Goal: Answer question/provide support

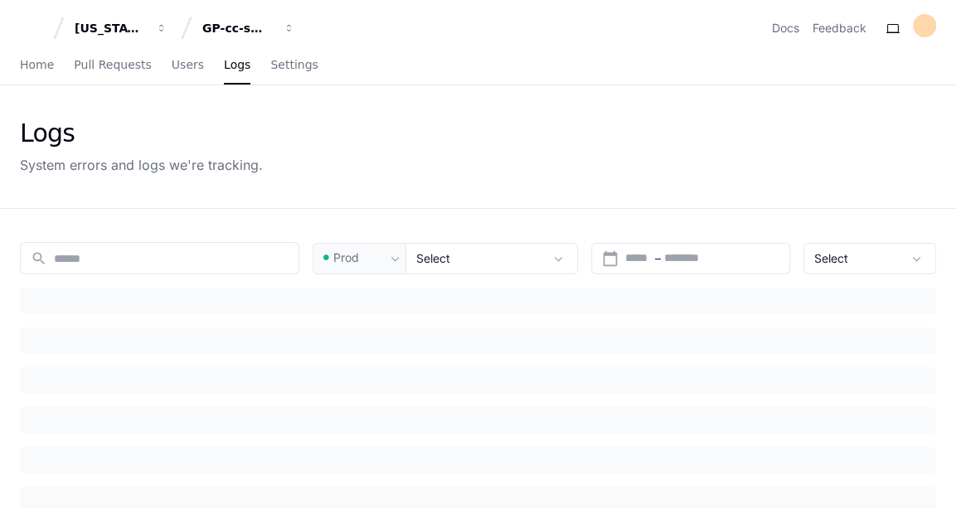
type input "****"
click at [39, 60] on span "Home" at bounding box center [37, 65] width 34 height 10
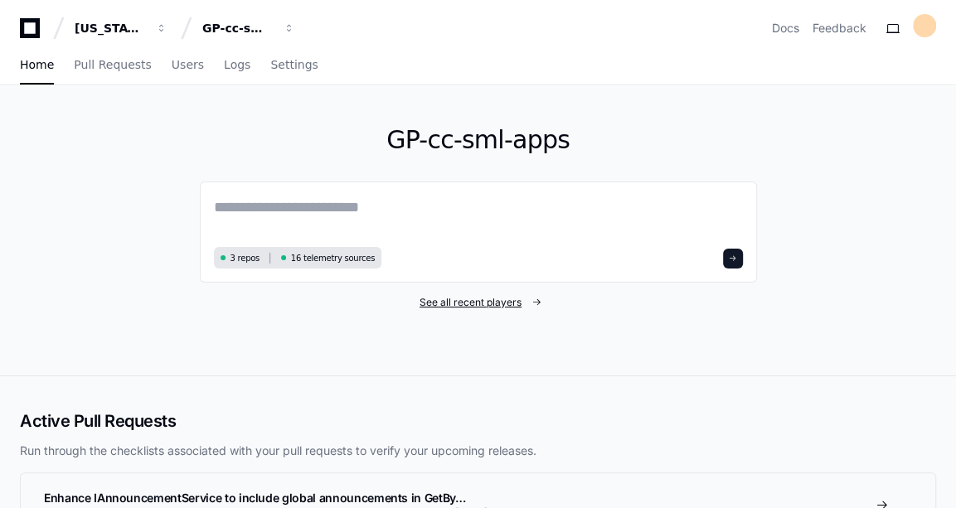
click at [469, 302] on span "See all recent players" at bounding box center [470, 302] width 102 height 13
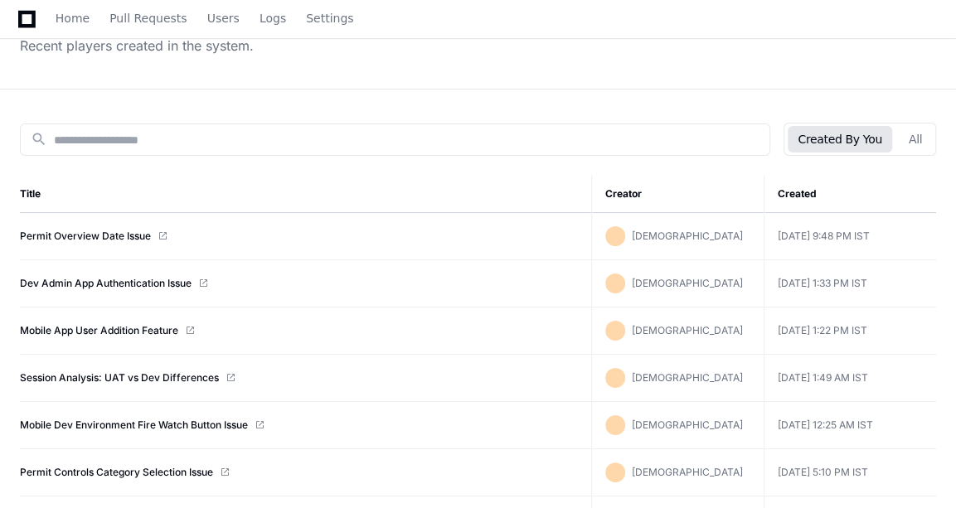
scroll to position [133, 0]
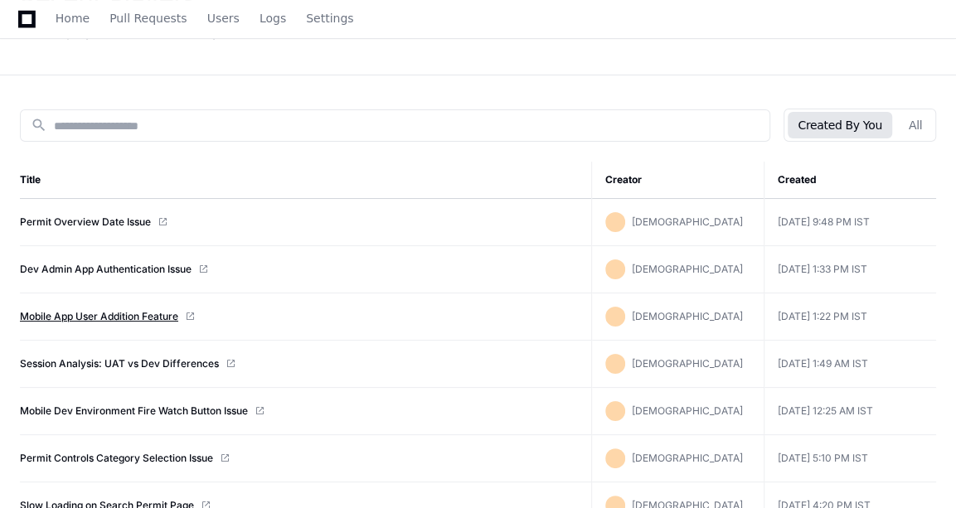
click at [95, 311] on link "Mobile App User Addition Feature" at bounding box center [99, 316] width 158 height 13
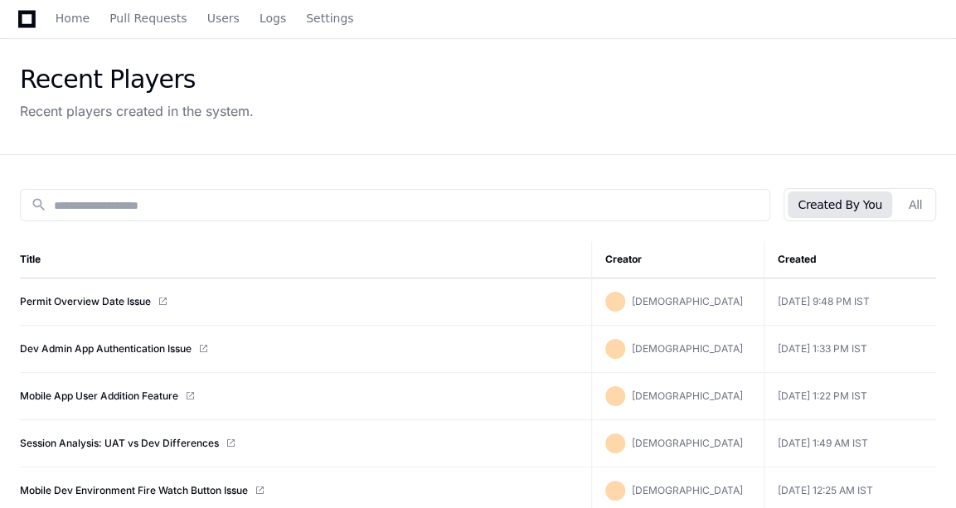
scroll to position [0, 0]
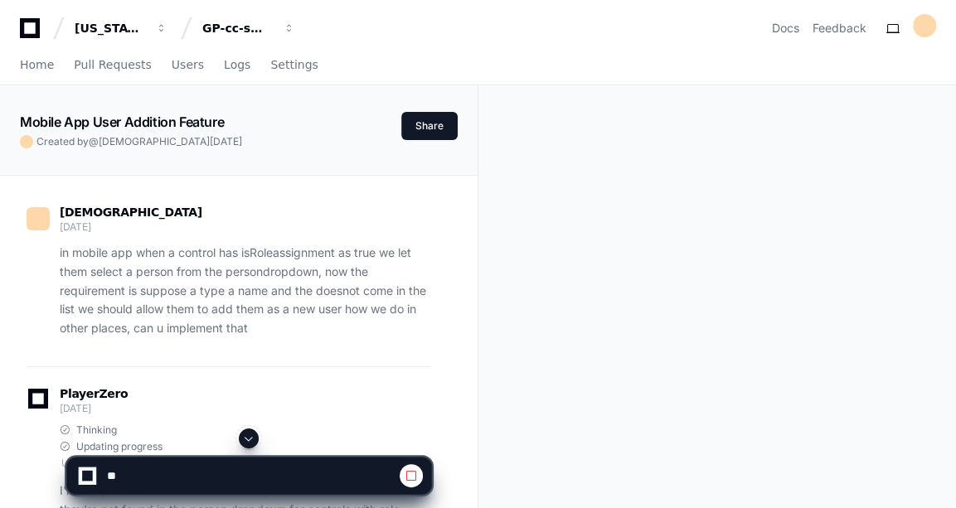
click at [254, 437] on span at bounding box center [248, 438] width 13 height 13
click at [243, 434] on span at bounding box center [248, 438] width 13 height 13
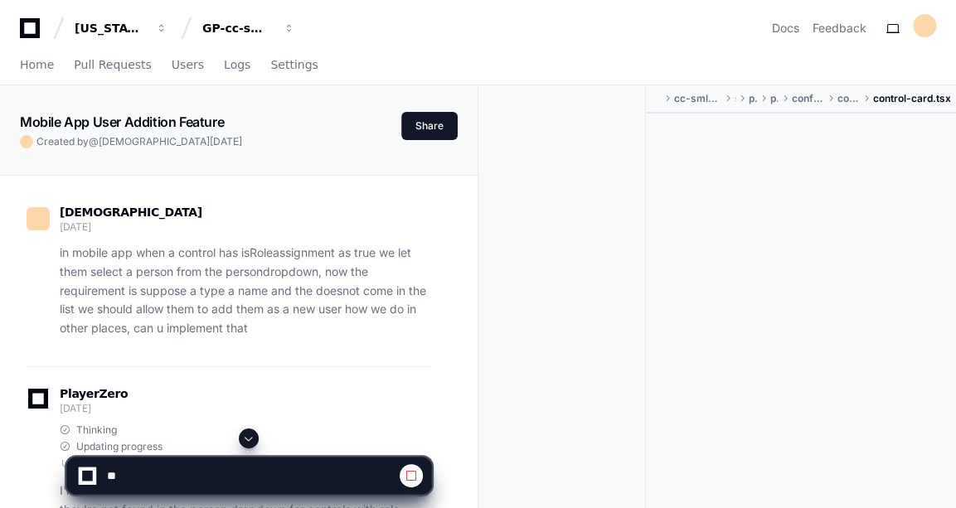
click at [243, 434] on span at bounding box center [248, 438] width 13 height 13
click at [250, 437] on span at bounding box center [248, 438] width 13 height 13
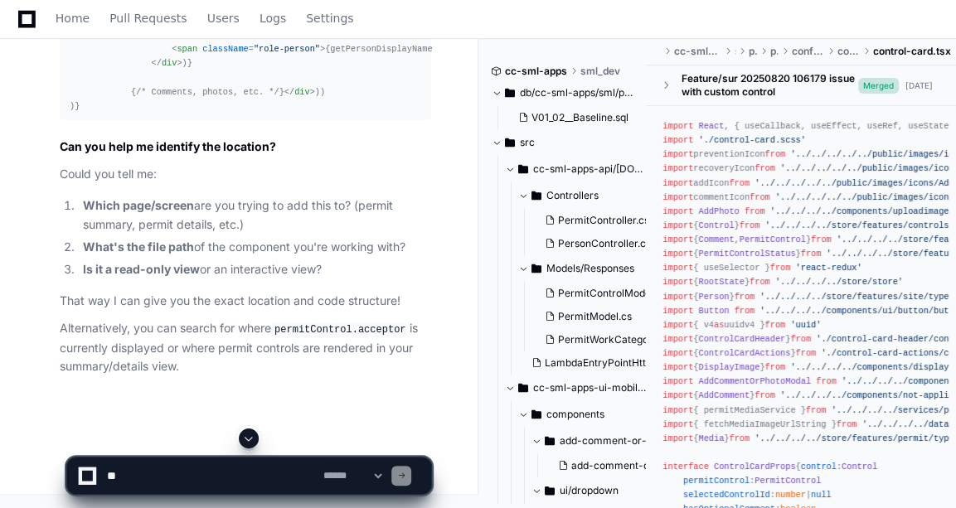
scroll to position [41978, 0]
click at [127, 464] on textarea at bounding box center [212, 476] width 216 height 36
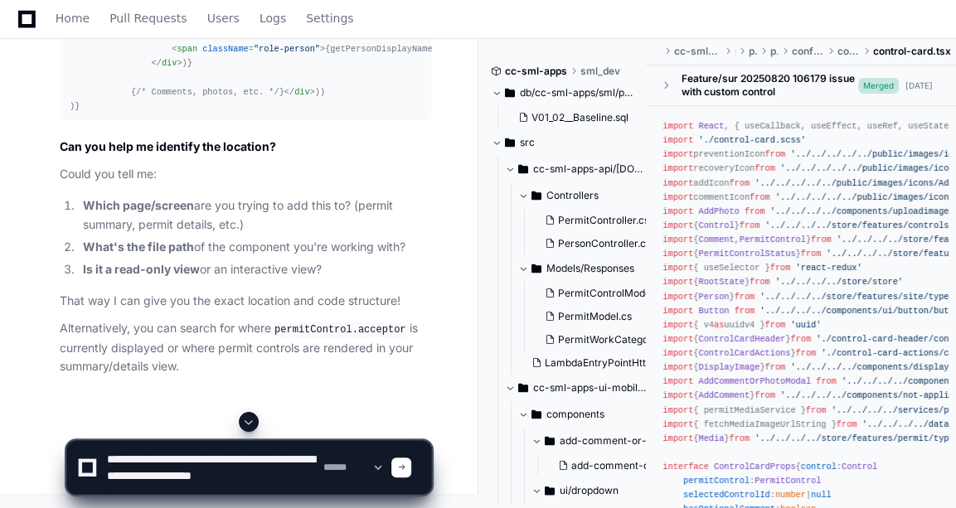
scroll to position [5, 0]
click at [211, 456] on textarea at bounding box center [212, 467] width 216 height 53
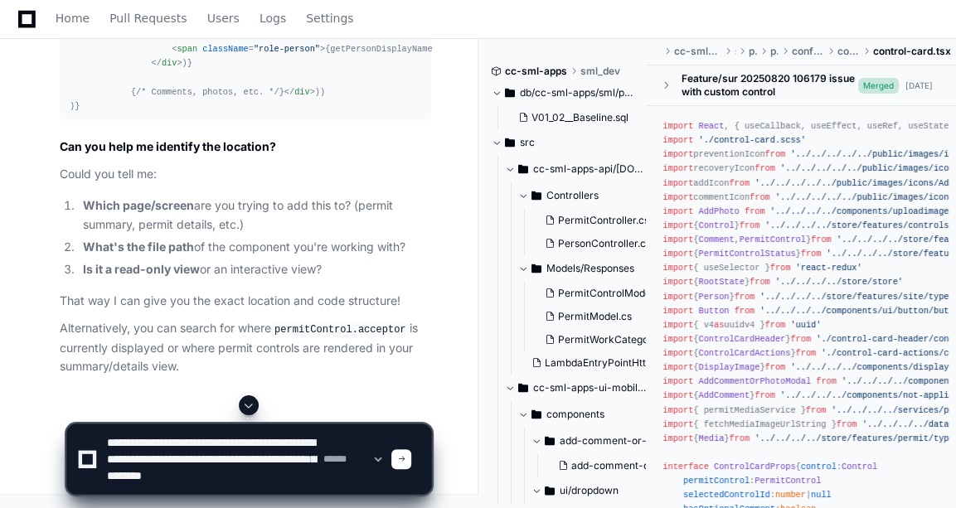
click at [188, 490] on textarea at bounding box center [212, 459] width 216 height 70
type textarea "**********"
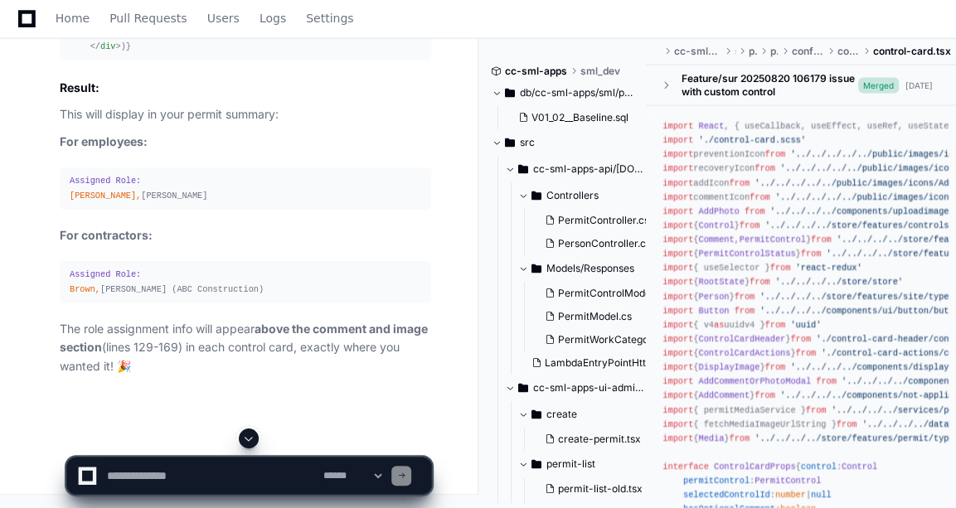
scroll to position [42768, 0]
